Goal: Task Accomplishment & Management: Complete application form

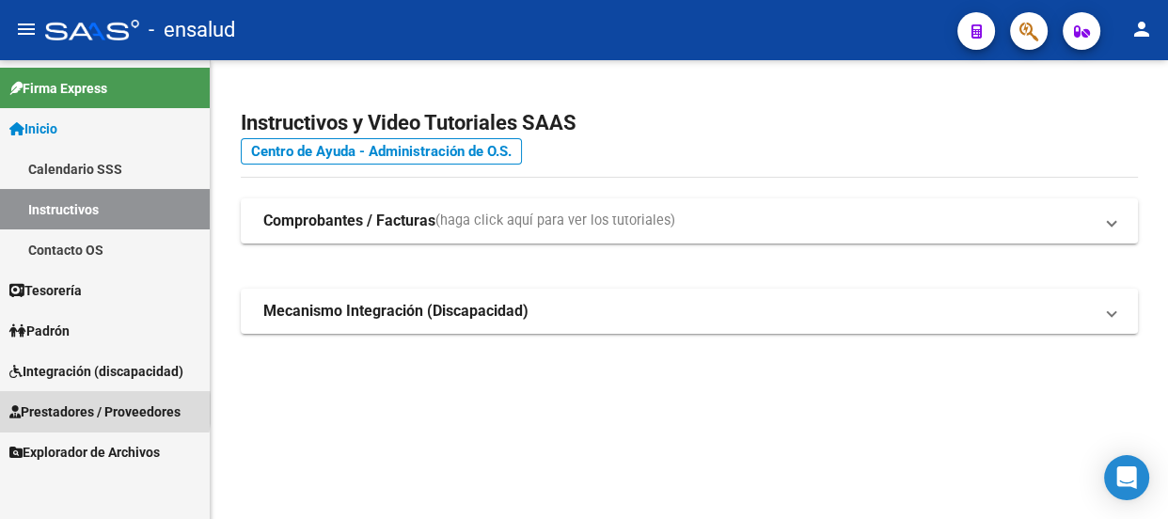
click at [94, 409] on span "Prestadores / Proveedores" at bounding box center [94, 412] width 171 height 21
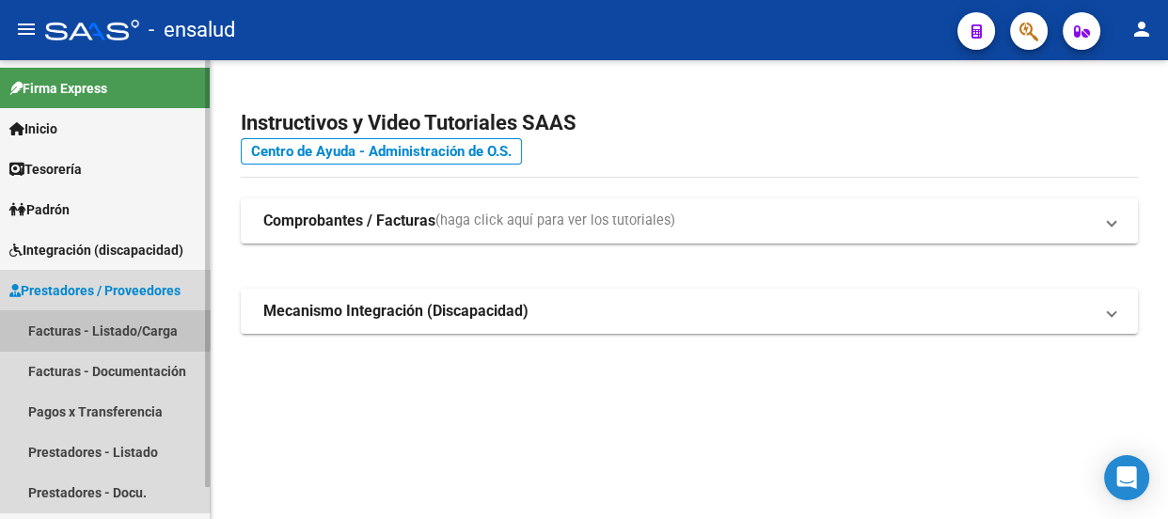
click at [97, 327] on link "Facturas - Listado/Carga" at bounding box center [105, 330] width 210 height 40
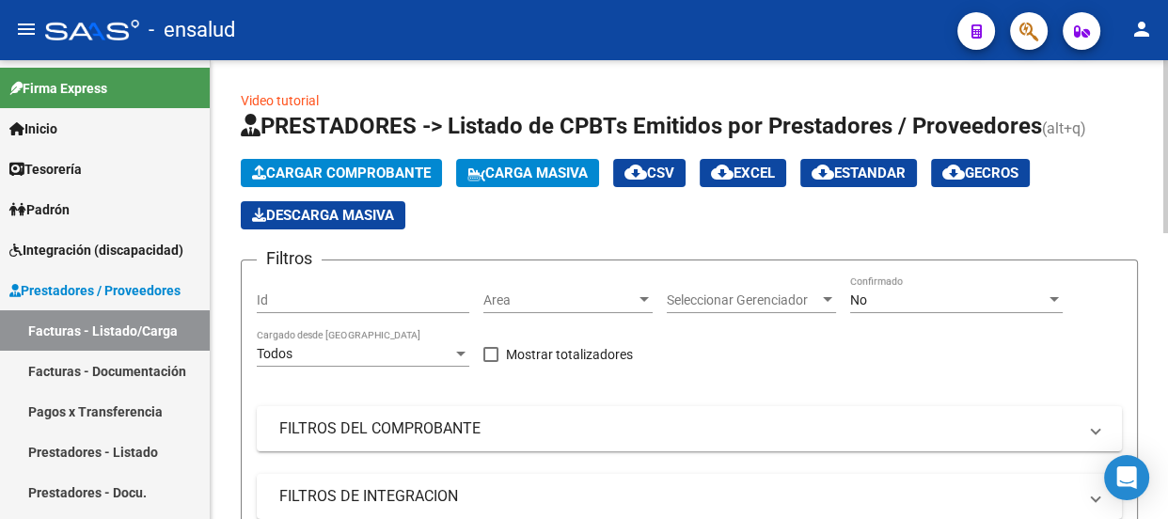
click at [373, 171] on span "Cargar Comprobante" at bounding box center [341, 173] width 179 height 17
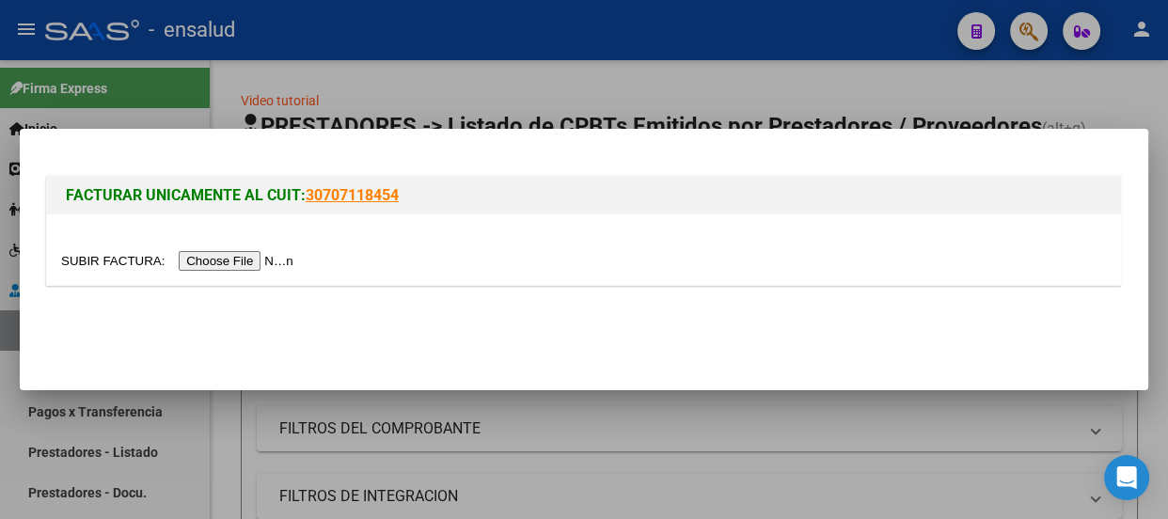
click at [233, 261] on input "file" at bounding box center [180, 261] width 238 height 20
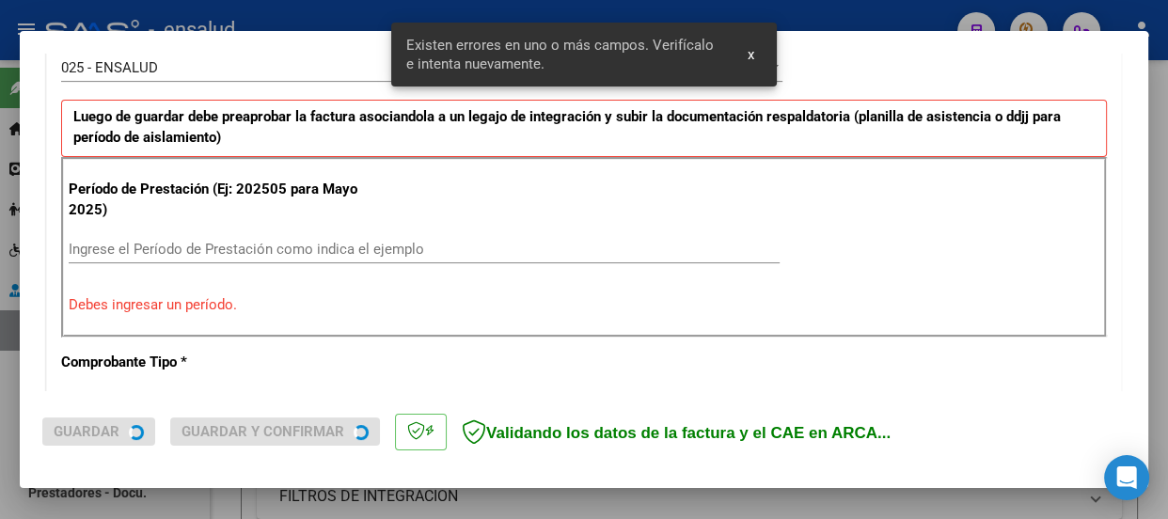
scroll to position [580, 0]
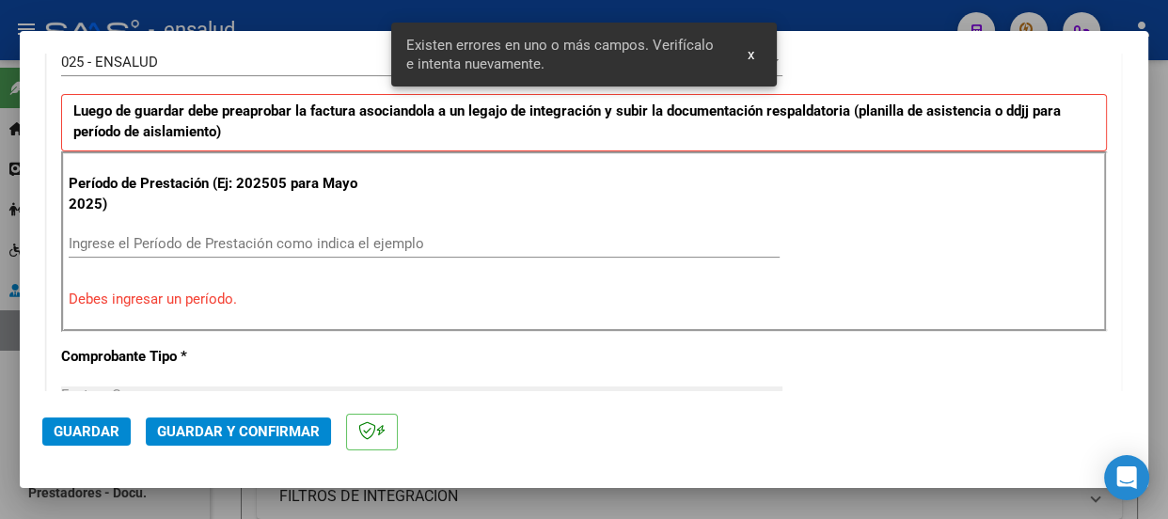
click at [81, 235] on input "Ingrese el Período de Prestación como indica el ejemplo" at bounding box center [424, 243] width 711 height 17
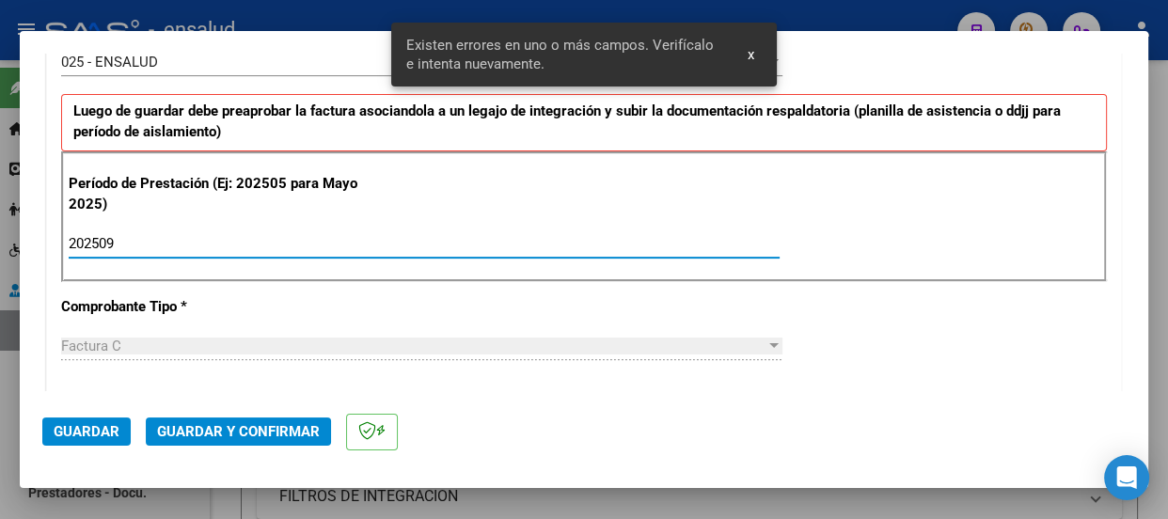
type input "202509"
click at [98, 427] on span "Guardar" at bounding box center [87, 431] width 66 height 17
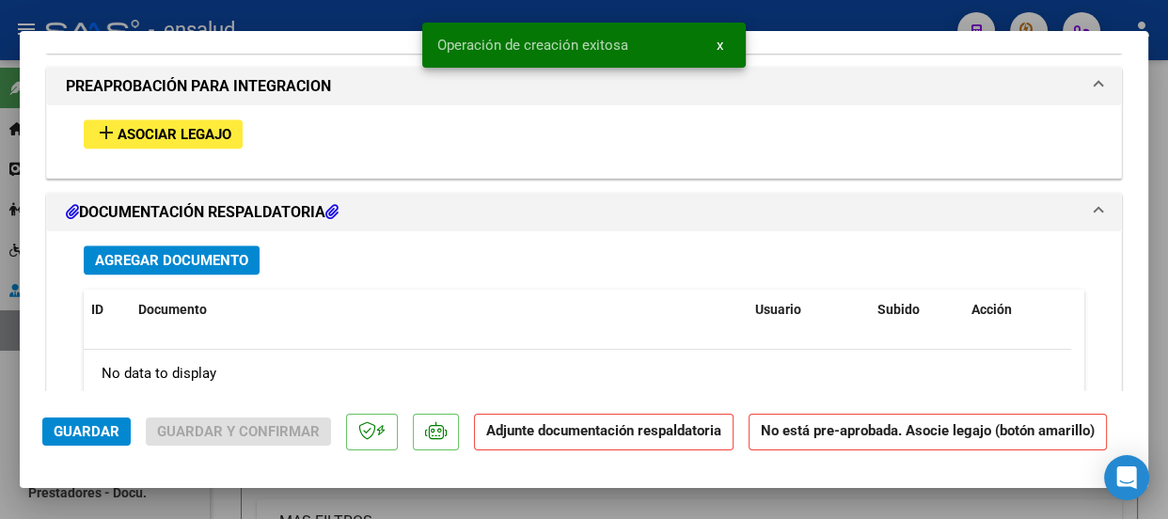
scroll to position [1796, 0]
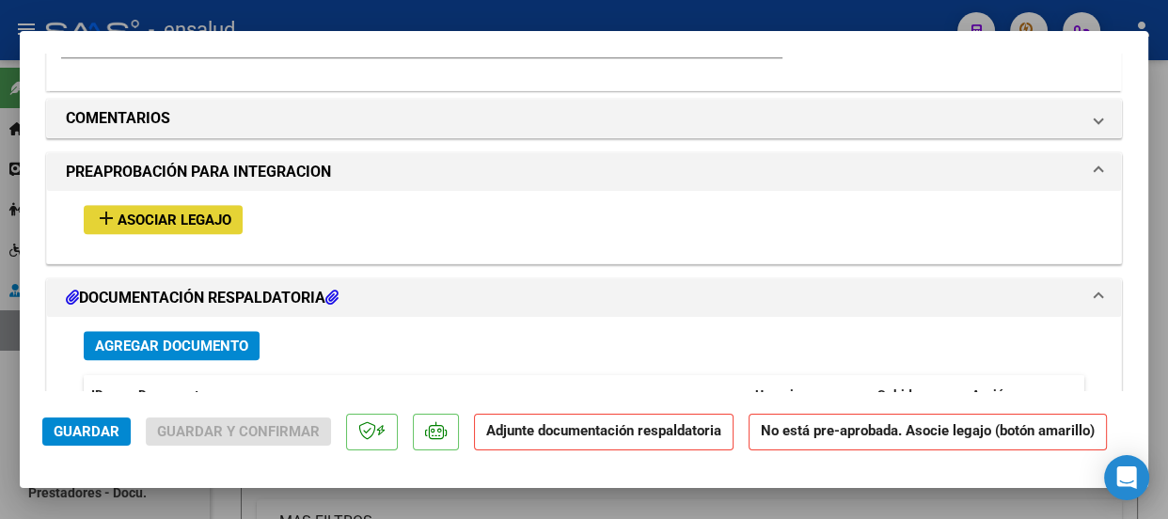
click at [183, 217] on span "Asociar Legajo" at bounding box center [175, 220] width 114 height 17
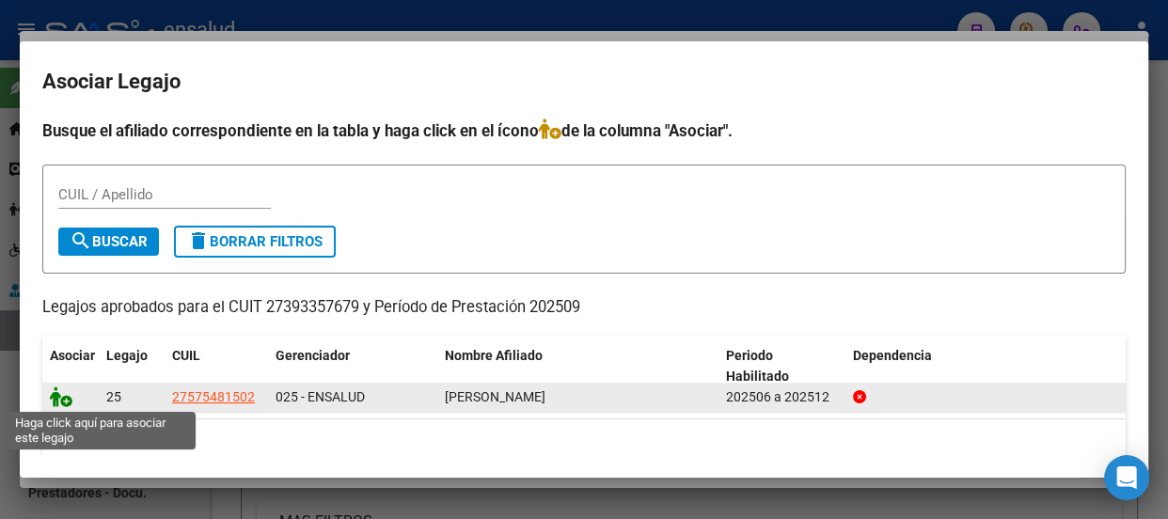
click at [65, 401] on icon at bounding box center [61, 397] width 23 height 21
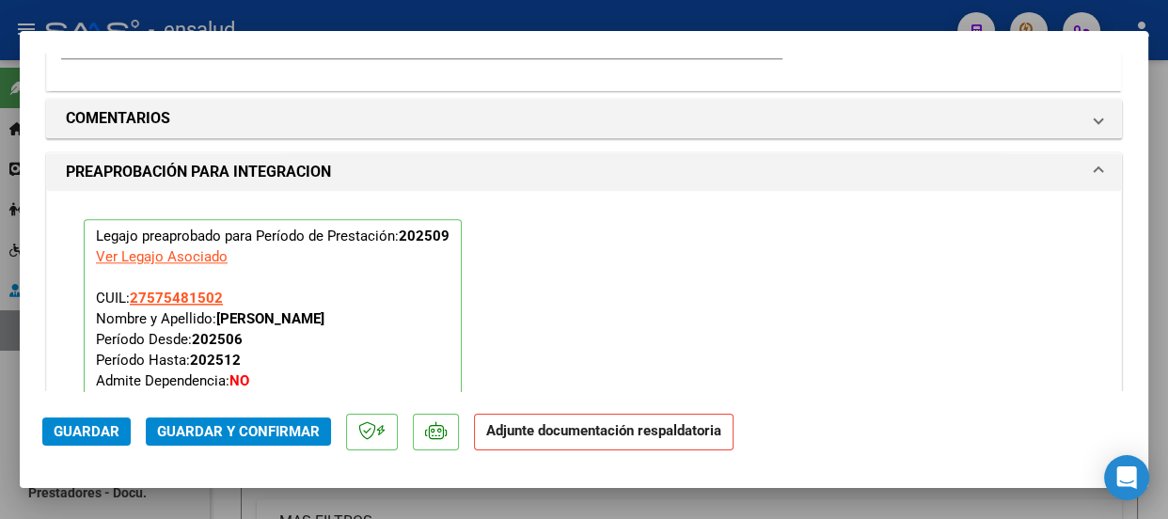
scroll to position [2187, 0]
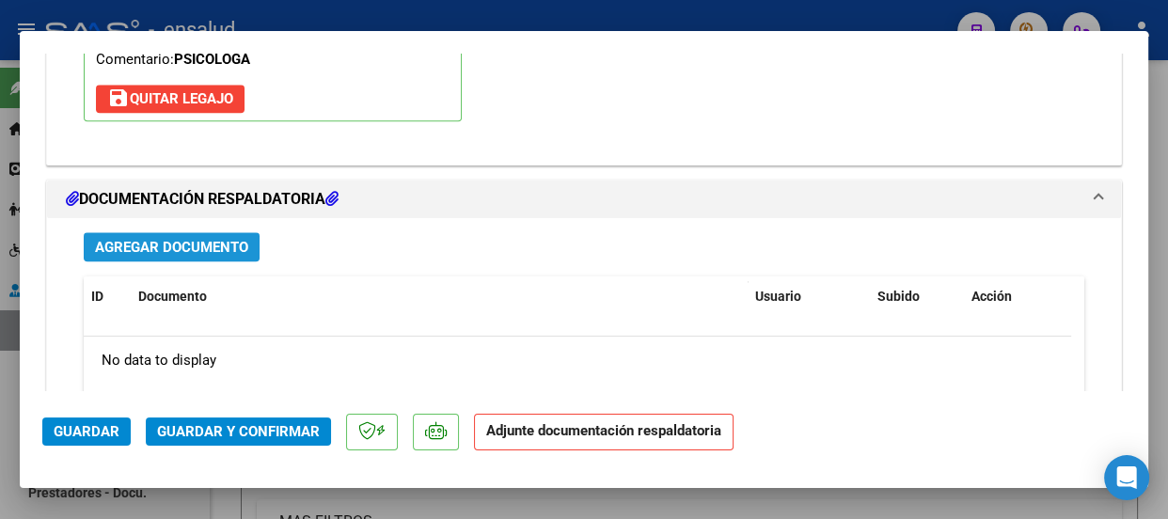
click at [184, 243] on span "Agregar Documento" at bounding box center [171, 247] width 153 height 17
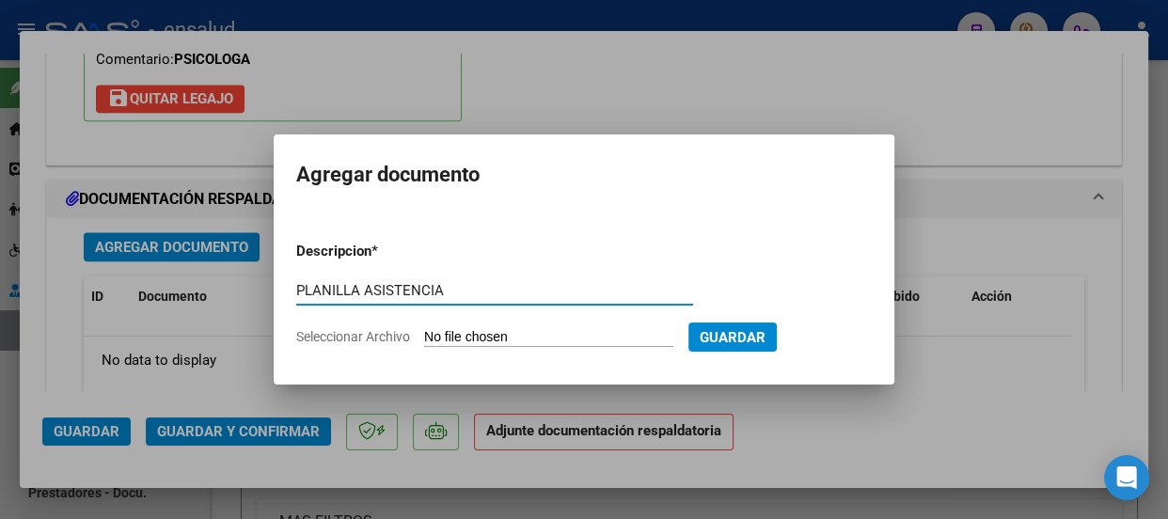
type input "PLANILLA ASISTENCIA"
click at [564, 333] on input "Seleccionar Archivo" at bounding box center [548, 338] width 249 height 18
type input "C:\fakepath\MINA HELENA_202509_90_N_ALMAZAN MARIA_2-582-PA.pdf"
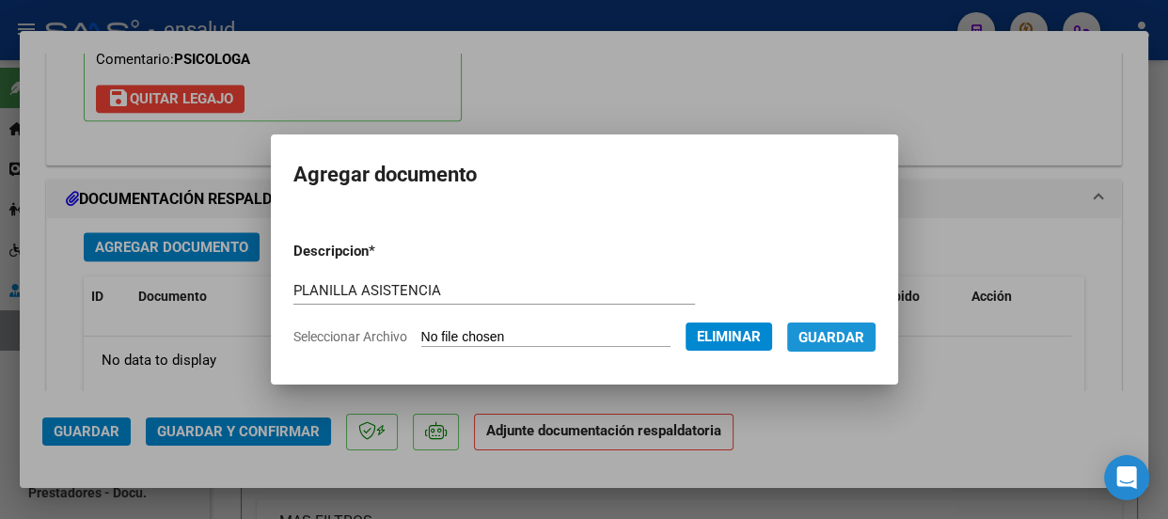
click at [846, 339] on span "Guardar" at bounding box center [832, 337] width 66 height 17
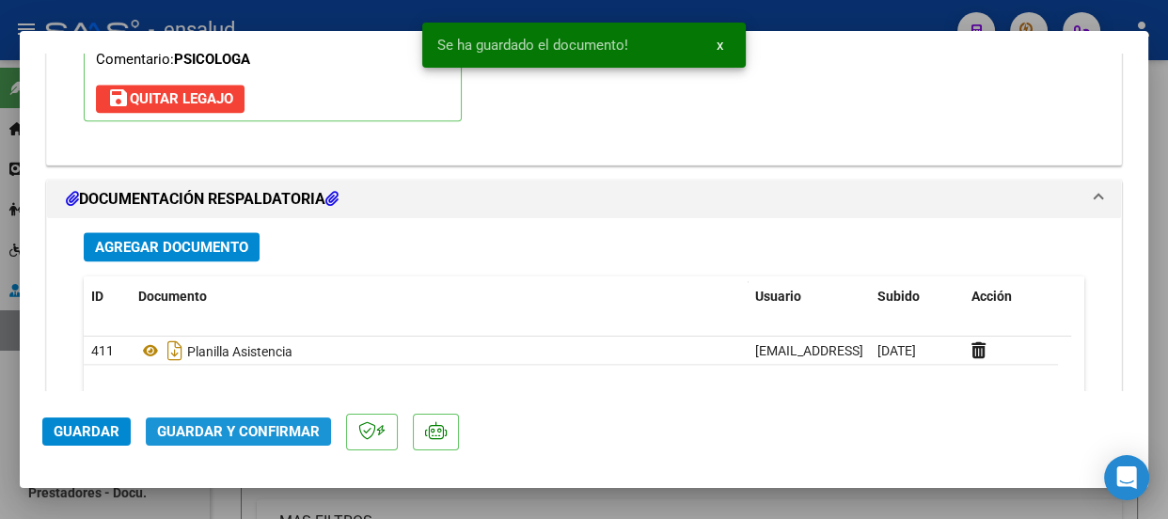
click at [276, 431] on span "Guardar y Confirmar" at bounding box center [238, 431] width 163 height 17
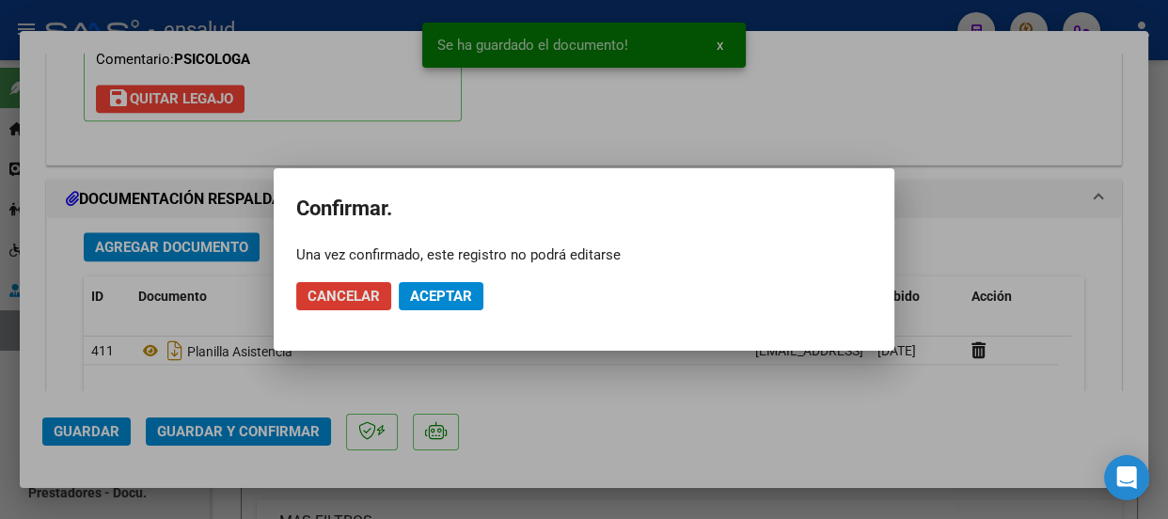
click at [444, 296] on span "Aceptar" at bounding box center [441, 296] width 62 height 17
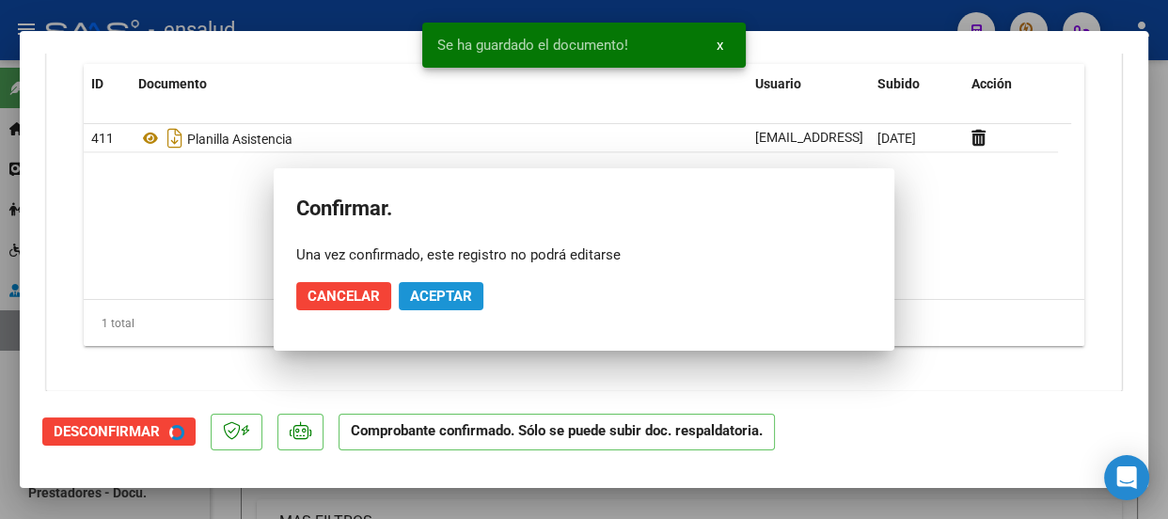
scroll to position [2017, 0]
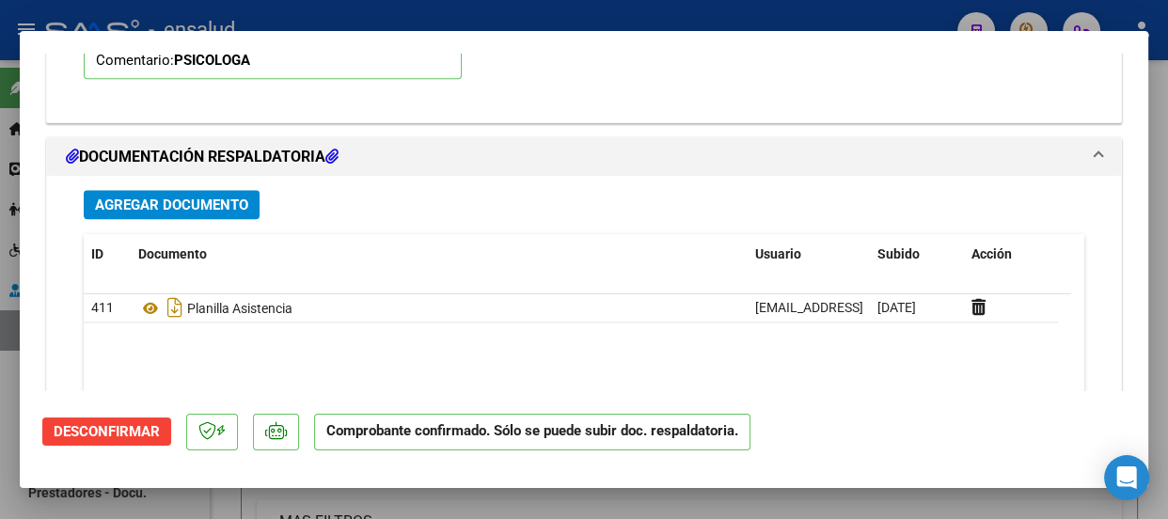
click at [575, 9] on div at bounding box center [584, 259] width 1168 height 519
type input "$ 0,00"
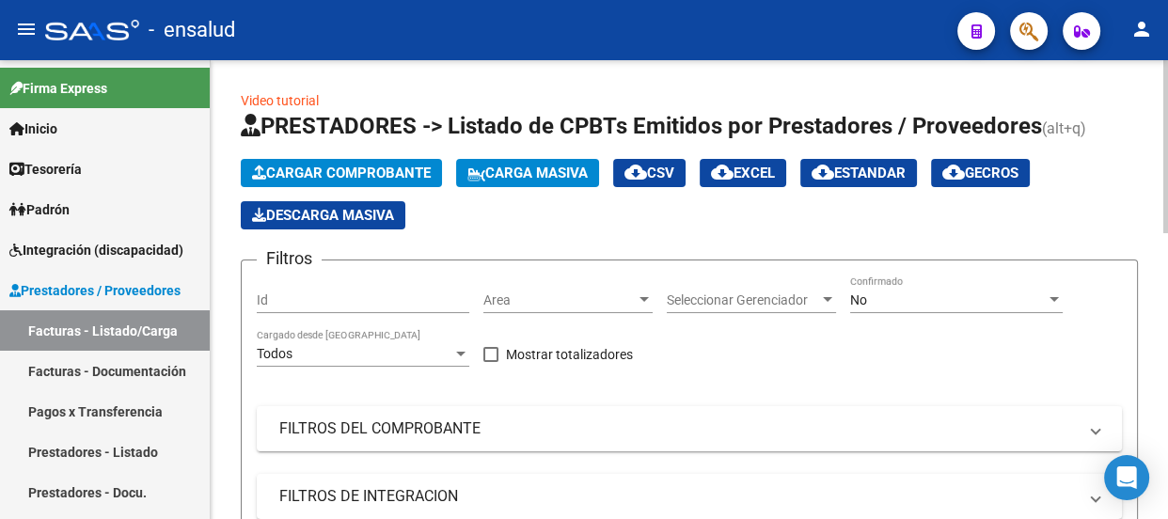
click at [386, 168] on span "Cargar Comprobante" at bounding box center [341, 173] width 179 height 17
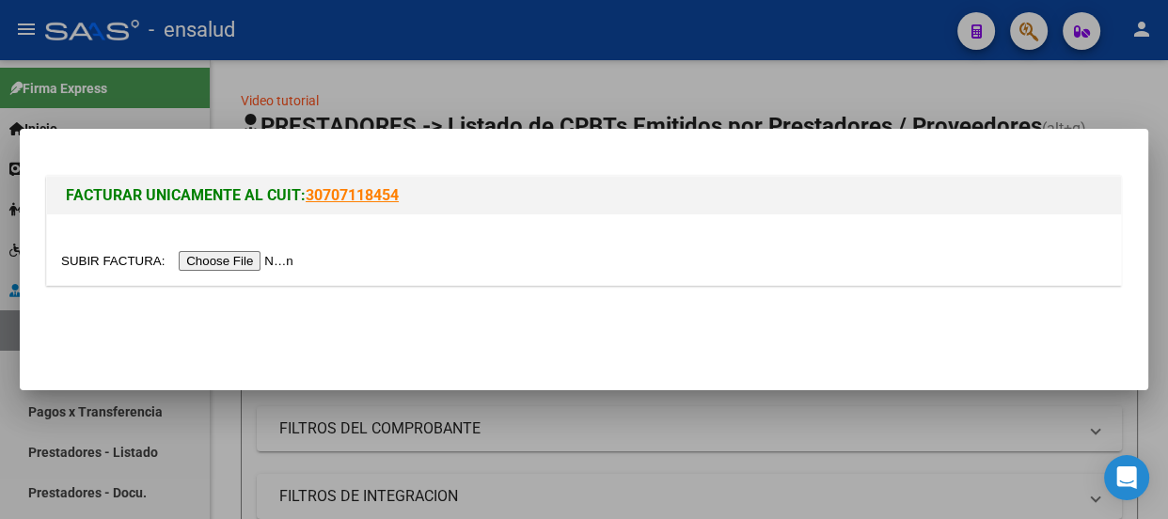
click at [249, 260] on input "file" at bounding box center [180, 261] width 238 height 20
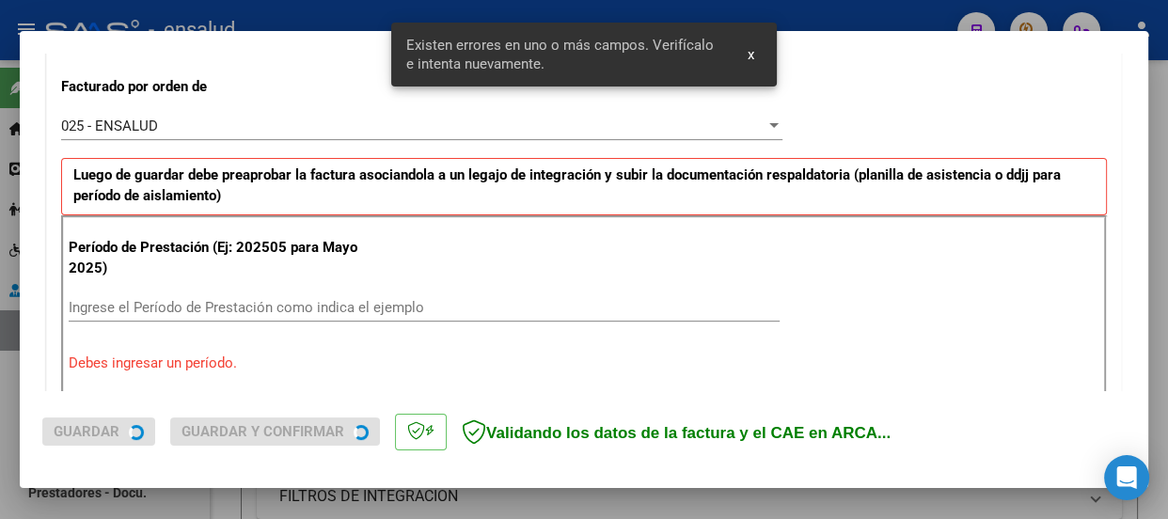
scroll to position [580, 0]
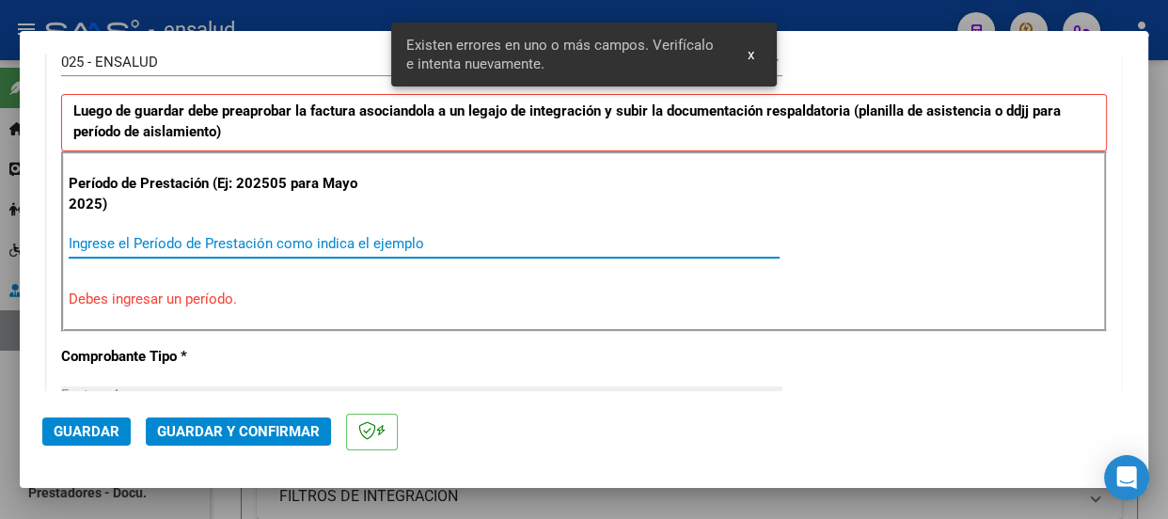
click at [114, 240] on input "Ingrese el Período de Prestación como indica el ejemplo" at bounding box center [424, 243] width 711 height 17
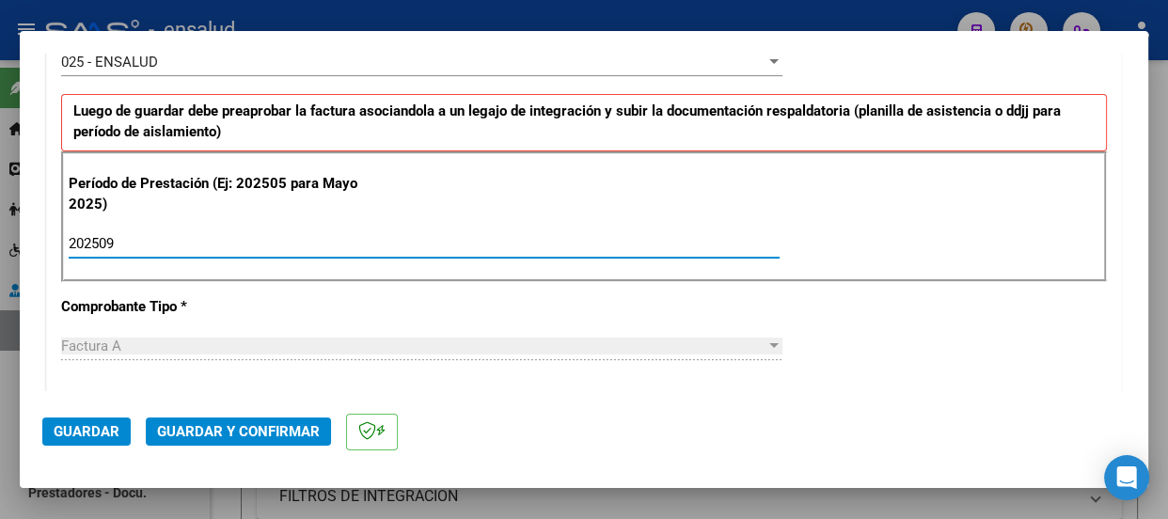
type input "202509"
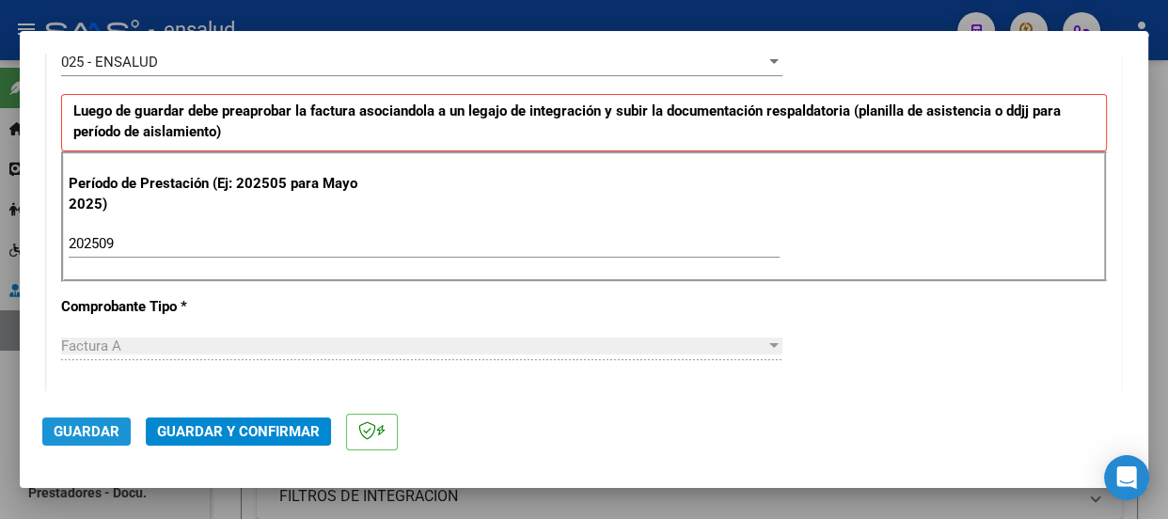
click at [77, 434] on span "Guardar" at bounding box center [87, 431] width 66 height 17
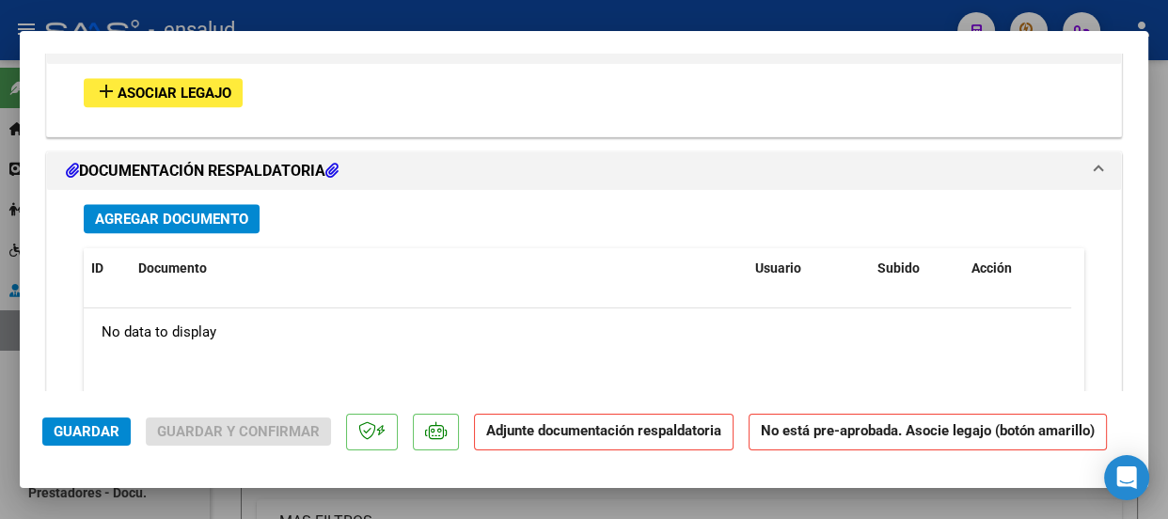
scroll to position [1882, 0]
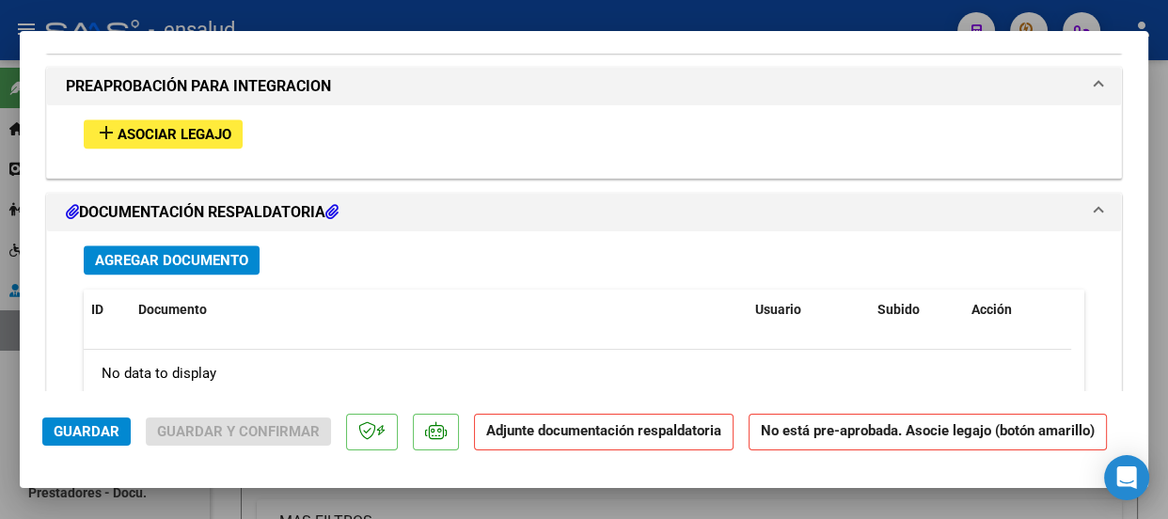
click at [167, 130] on span "Asociar Legajo" at bounding box center [175, 134] width 114 height 17
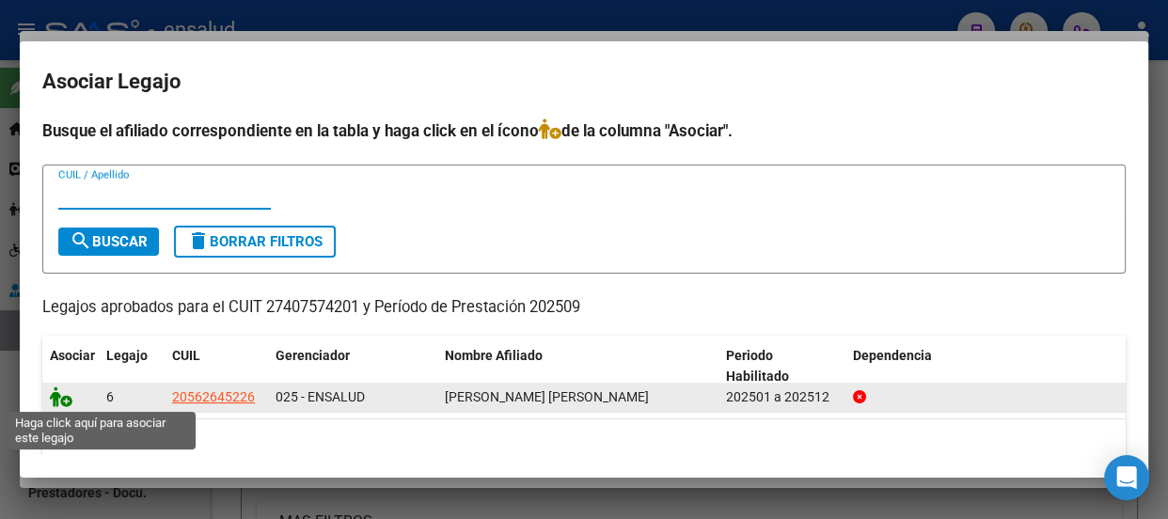
click at [65, 402] on icon at bounding box center [61, 397] width 23 height 21
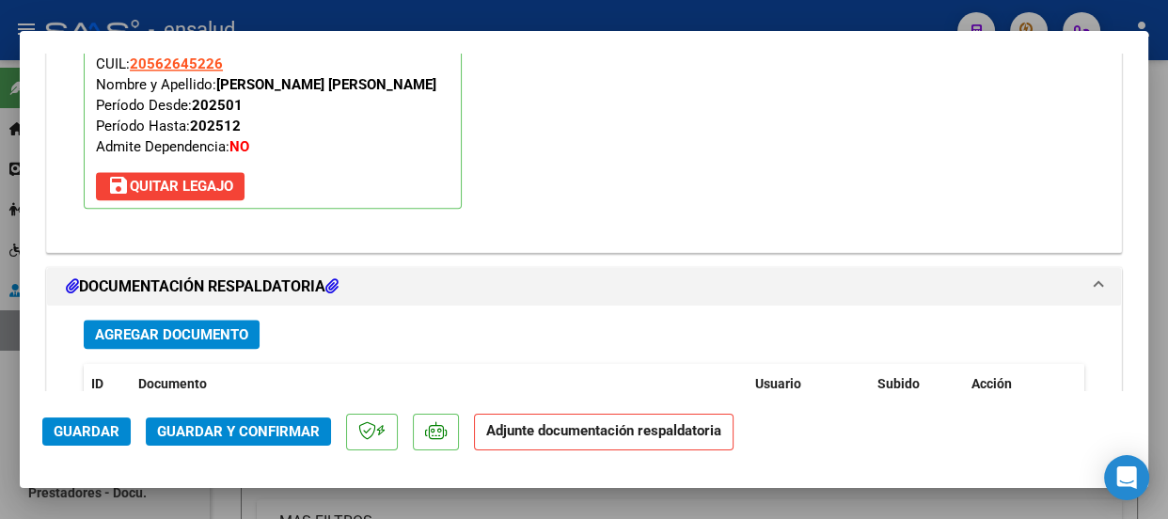
scroll to position [2102, 0]
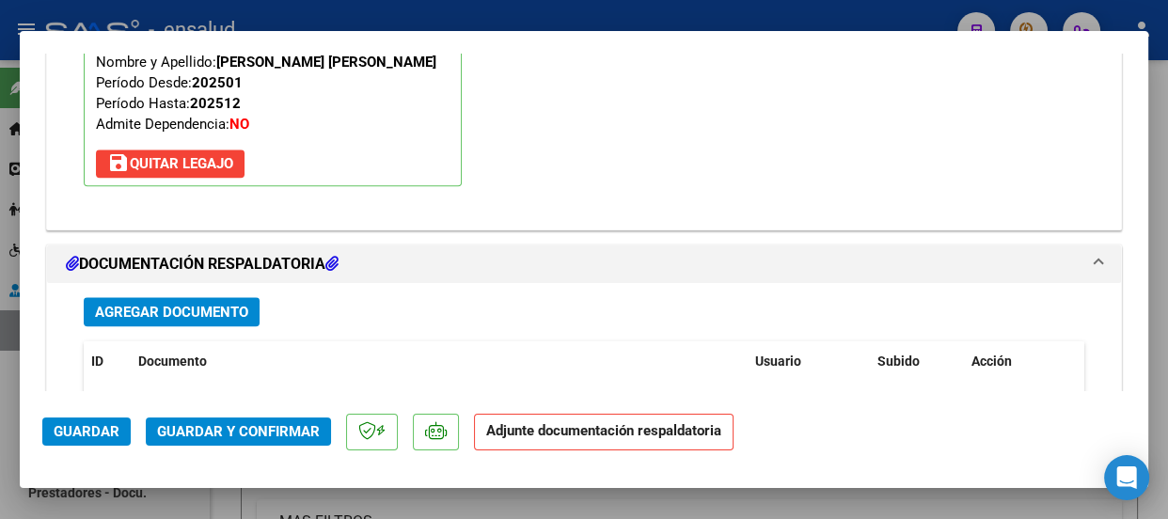
click at [228, 304] on span "Agregar Documento" at bounding box center [171, 312] width 153 height 17
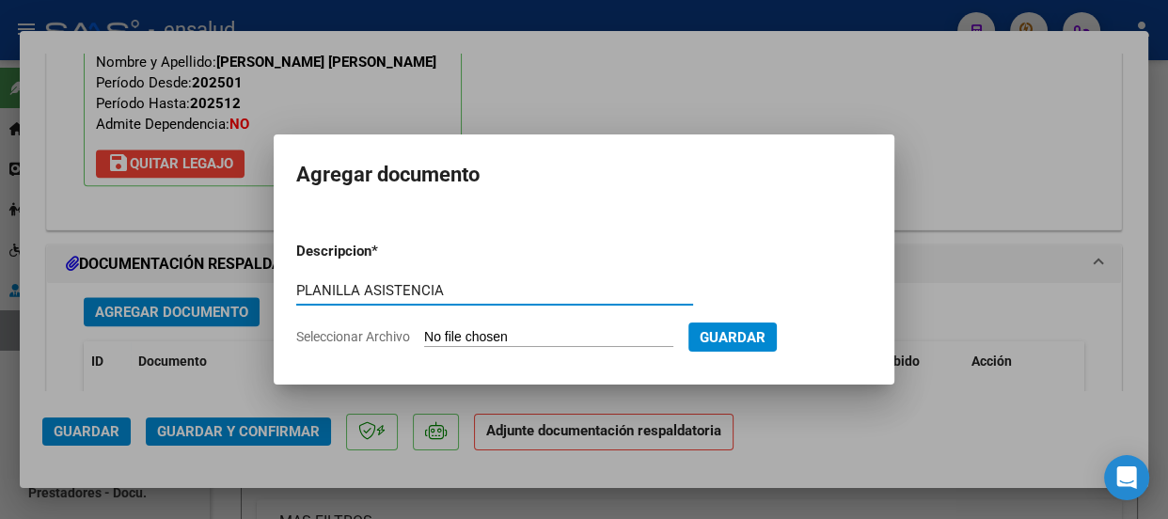
type input "PLANILLA ASISTENCIA"
click at [582, 333] on input "Seleccionar Archivo" at bounding box center [548, 338] width 249 height 18
type input "C:\fakepath\[PERSON_NAME] AIRAM_202509_90_N_BENITEZ CAROLINA_3-272-PA.pdf"
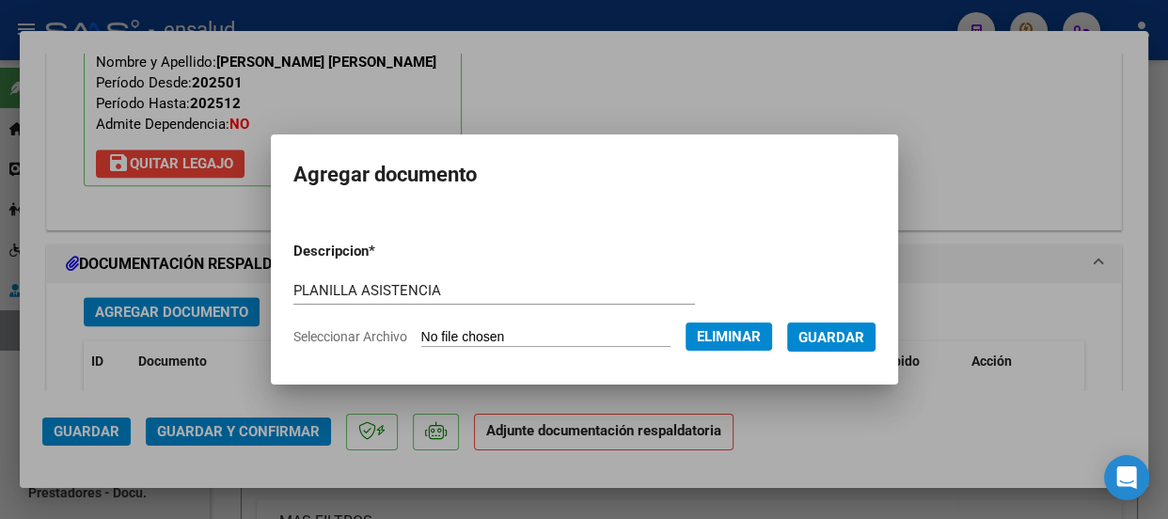
click at [845, 330] on span "Guardar" at bounding box center [832, 337] width 66 height 17
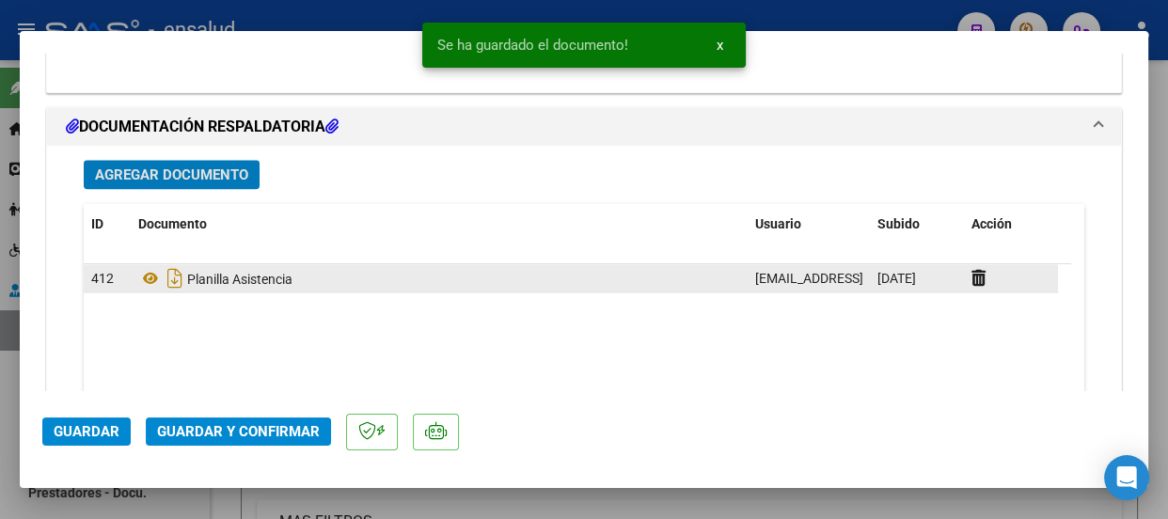
scroll to position [2273, 0]
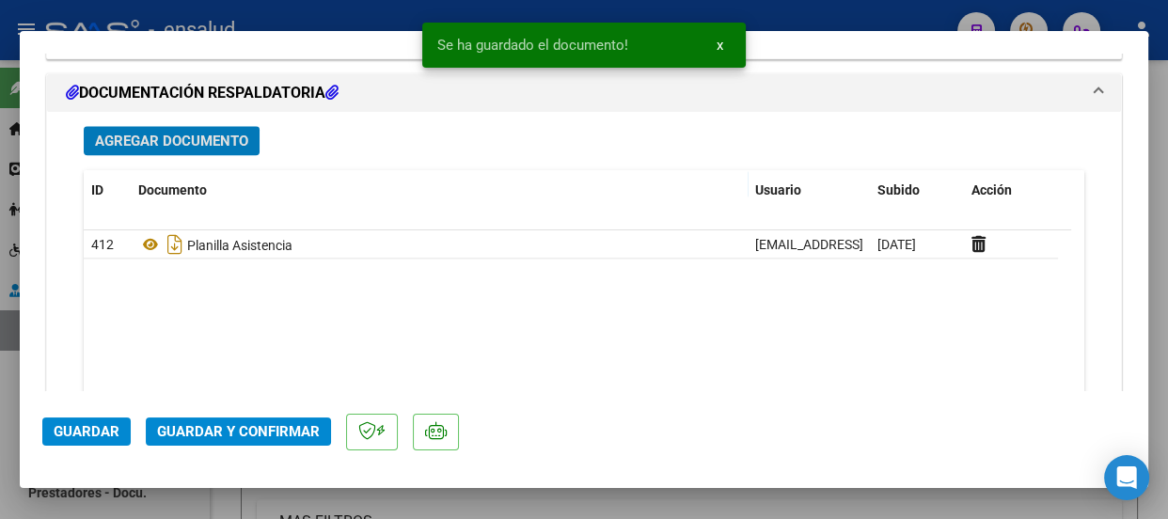
click at [233, 430] on span "Guardar y Confirmar" at bounding box center [238, 431] width 163 height 17
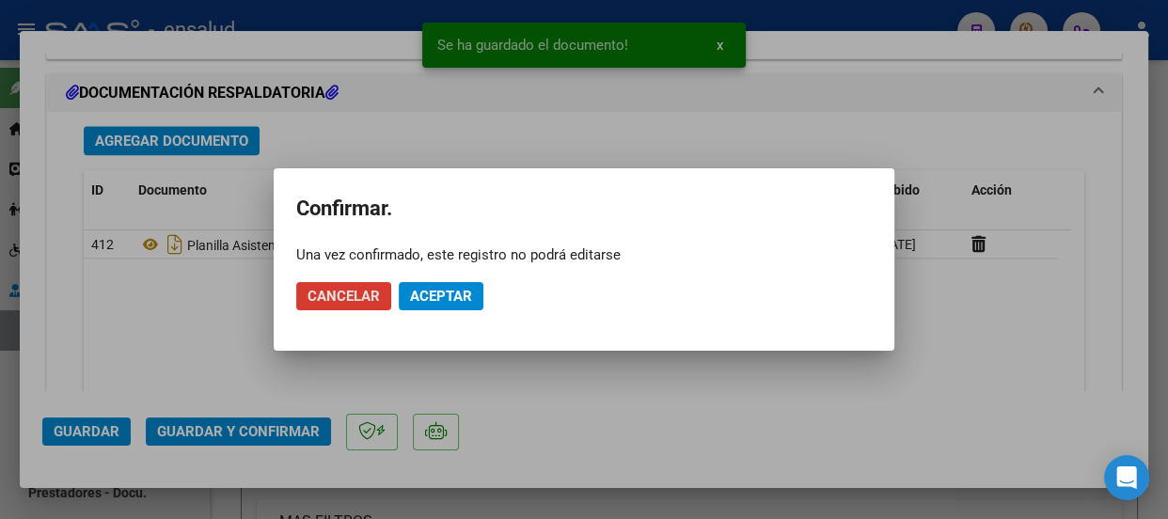
click at [441, 292] on span "Aceptar" at bounding box center [441, 296] width 62 height 17
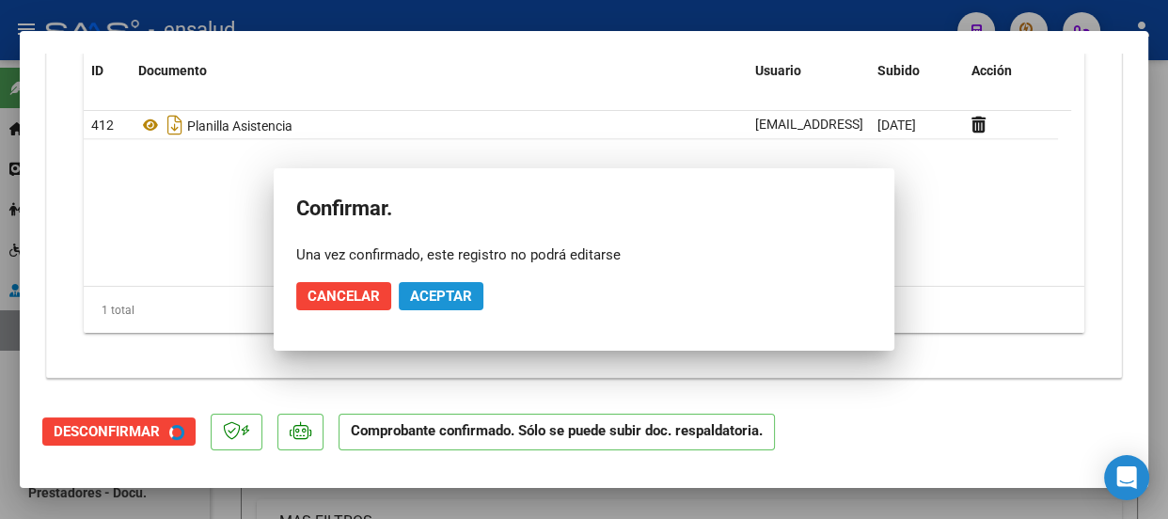
scroll to position [2103, 0]
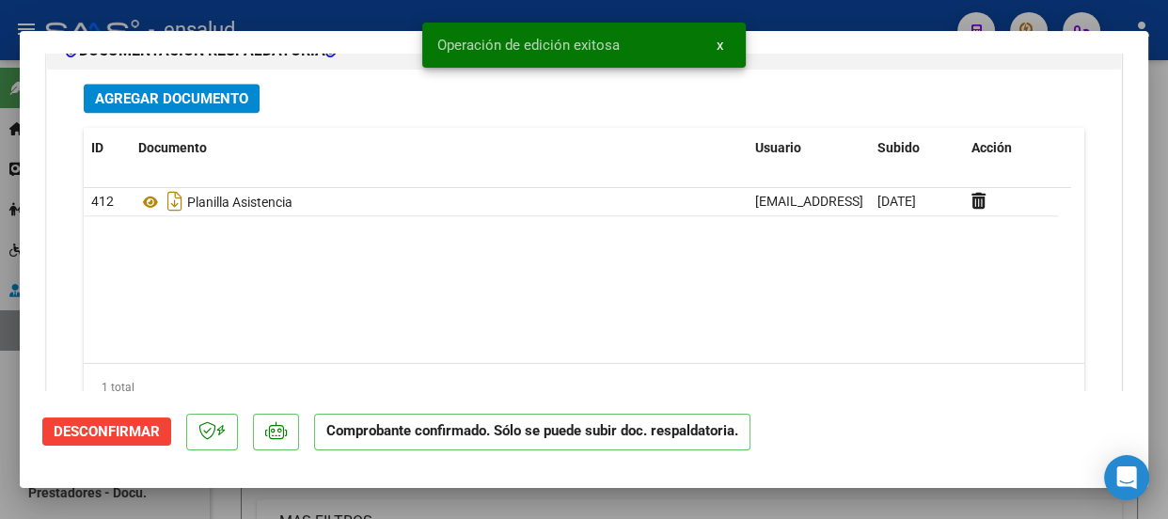
click at [715, 41] on button "x" at bounding box center [720, 45] width 37 height 34
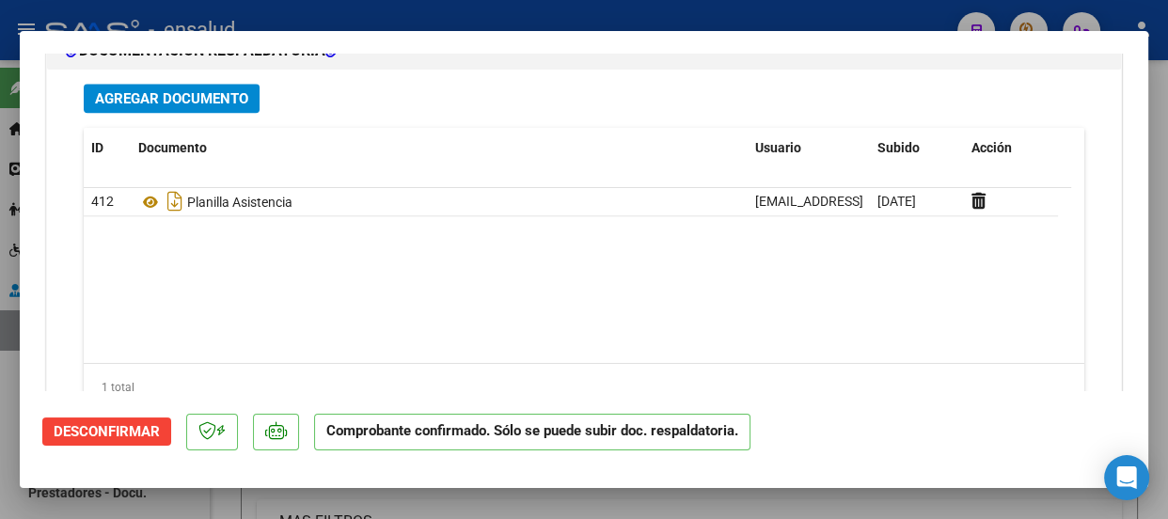
click at [440, 16] on div at bounding box center [584, 259] width 1168 height 519
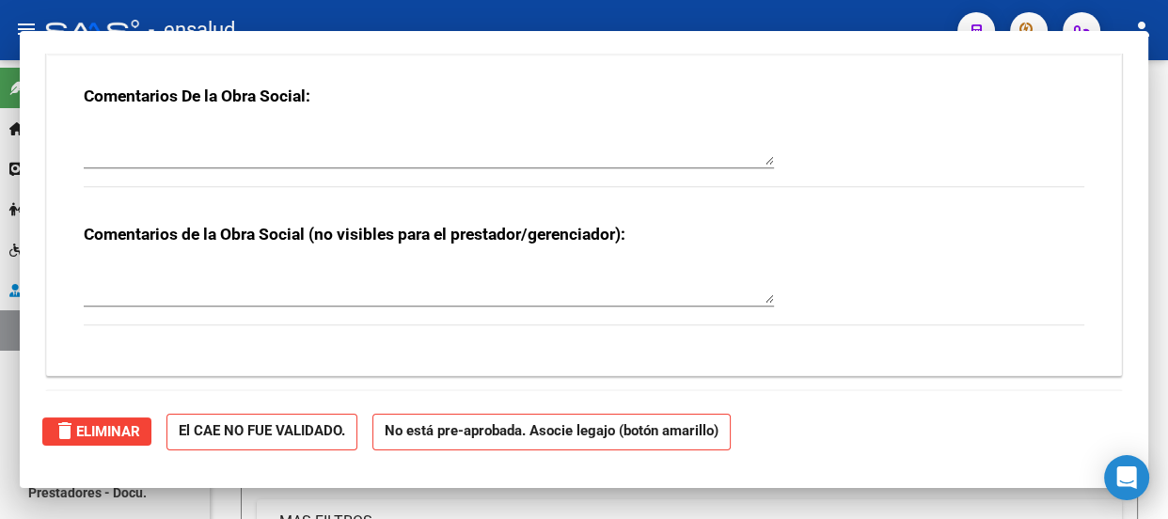
type input "$ 0,00"
